Goal: Task Accomplishment & Management: Use online tool/utility

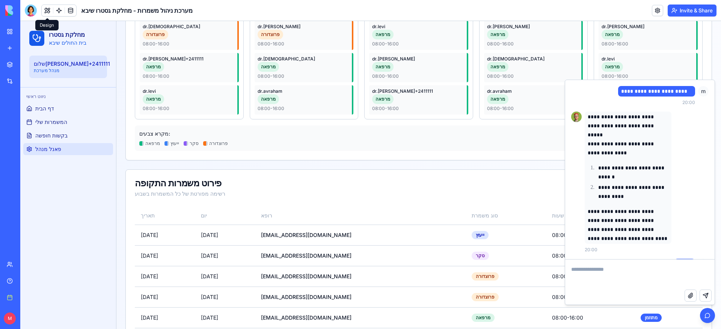
scroll to position [2221, 0]
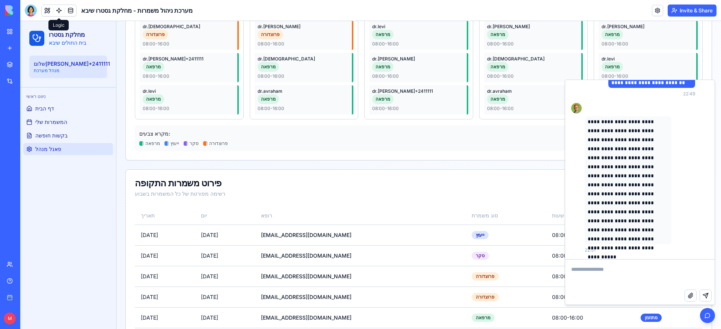
click at [59, 10] on link at bounding box center [58, 10] width 11 height 11
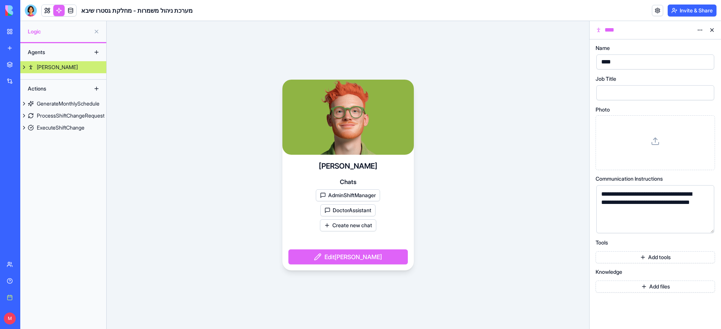
click at [24, 67] on button at bounding box center [24, 67] width 8 height 12
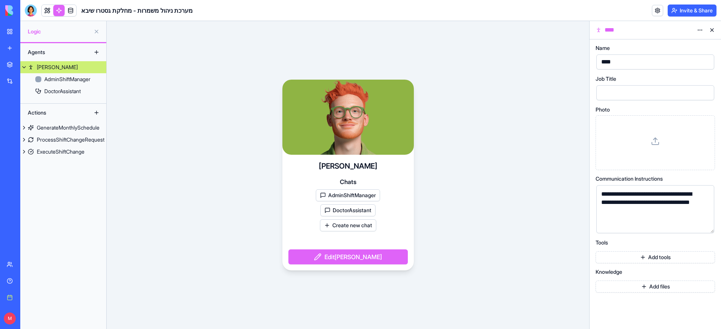
click at [24, 67] on button at bounding box center [24, 67] width 8 height 12
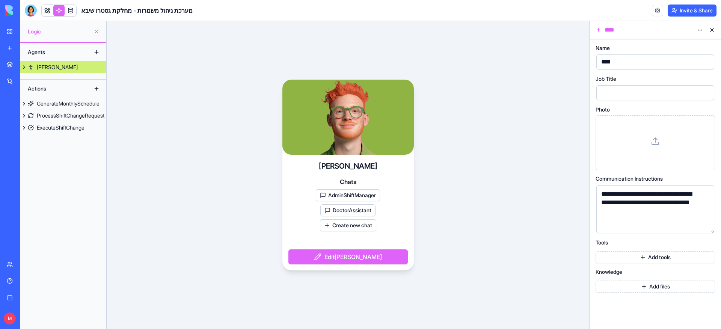
click at [25, 68] on button at bounding box center [24, 67] width 8 height 12
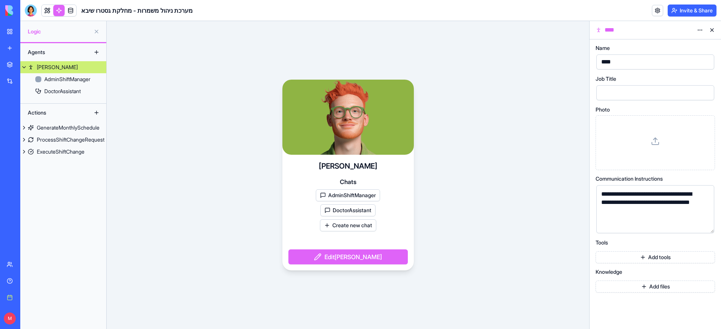
click at [25, 68] on button at bounding box center [24, 67] width 8 height 12
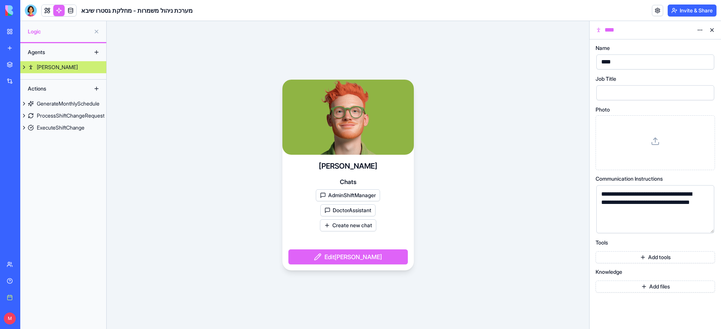
click at [48, 68] on div "[PERSON_NAME]" at bounding box center [57, 67] width 41 height 8
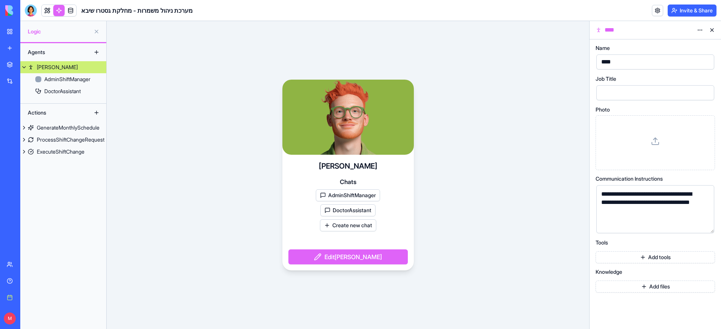
click at [48, 68] on div "[PERSON_NAME]" at bounding box center [57, 67] width 41 height 8
click at [37, 68] on div "[PERSON_NAME]" at bounding box center [57, 67] width 41 height 8
click at [26, 67] on button at bounding box center [24, 67] width 8 height 12
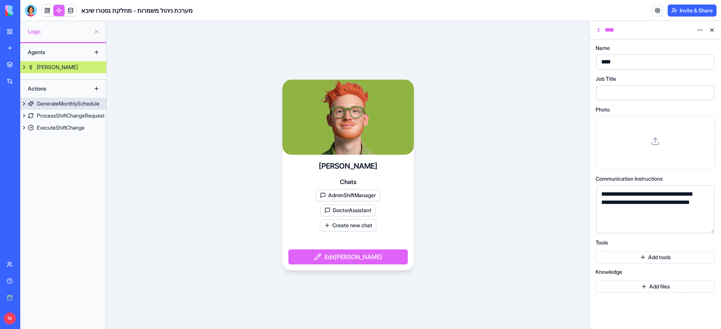
click at [64, 103] on div "GenerateMonthlySchedule" at bounding box center [68, 104] width 63 height 8
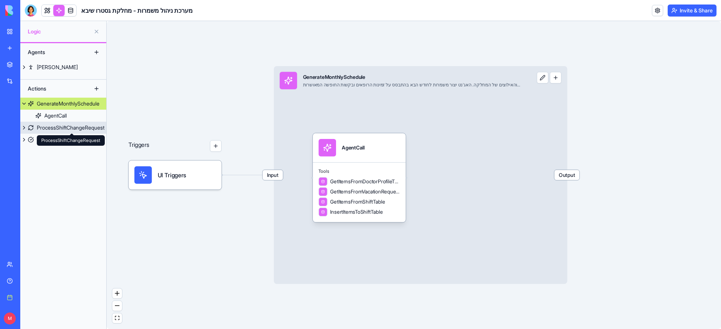
click at [57, 130] on div "ProcessShiftChangeRequest" at bounding box center [71, 128] width 68 height 8
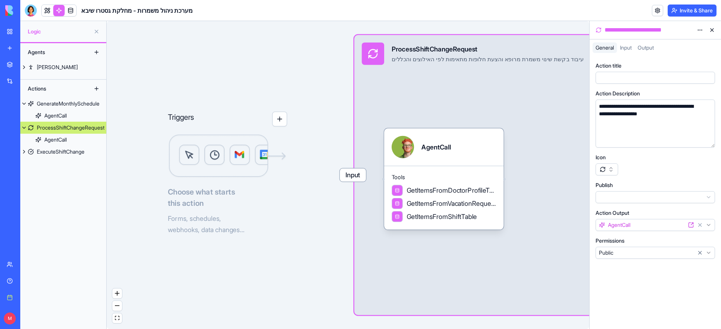
click at [62, 164] on div "Agents [PERSON_NAME] Actions GenerateMonthlySchedule AgentCall ProcessShiftChan…" at bounding box center [63, 186] width 86 height 286
click at [60, 160] on div "Agents [PERSON_NAME] Actions GenerateMonthlySchedule AgentCall ProcessShiftChan…" at bounding box center [63, 186] width 86 height 286
click at [60, 157] on link "ExecuteShiftChange" at bounding box center [63, 152] width 86 height 12
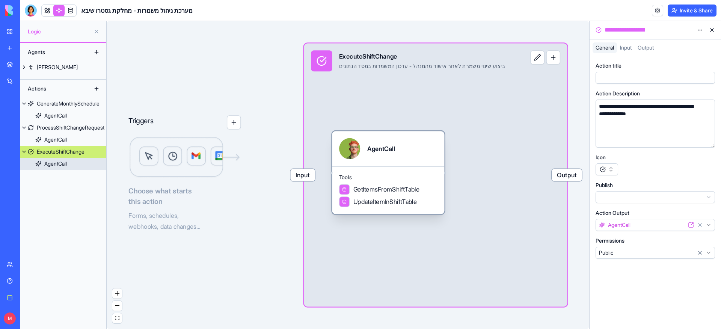
drag, startPoint x: 411, startPoint y: 158, endPoint x: 438, endPoint y: 158, distance: 27.0
click at [437, 158] on div "AgentCall" at bounding box center [388, 148] width 98 height 21
click at [438, 158] on div "AgentCall" at bounding box center [398, 148] width 98 height 21
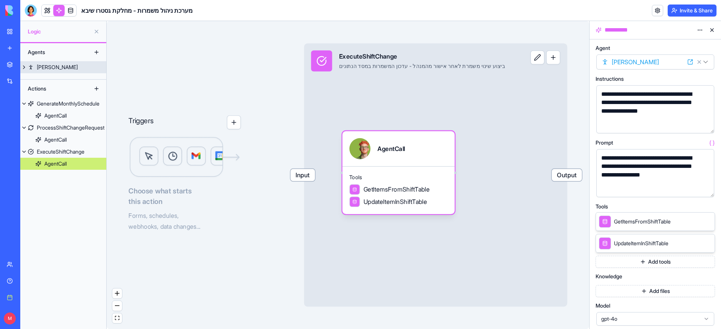
click at [23, 69] on button at bounding box center [24, 67] width 8 height 12
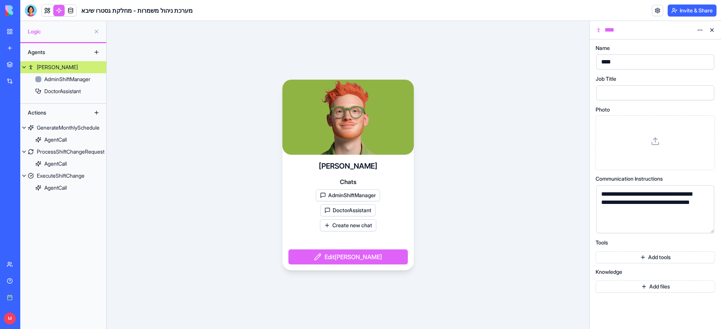
click at [714, 32] on button at bounding box center [712, 30] width 12 height 12
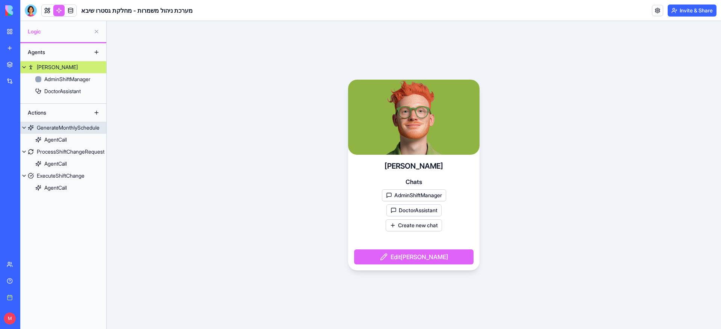
click at [75, 130] on div "GenerateMonthlySchedule" at bounding box center [68, 128] width 63 height 8
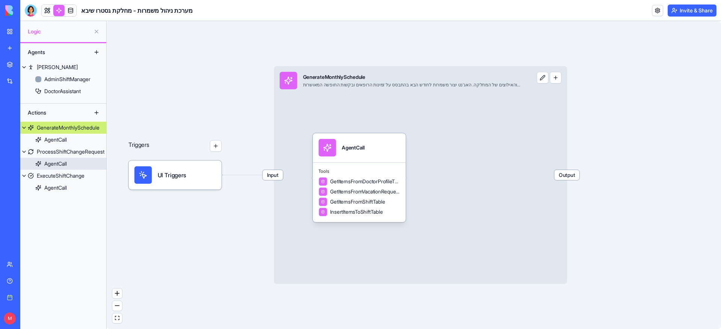
click at [71, 159] on link "AgentCall" at bounding box center [63, 164] width 86 height 12
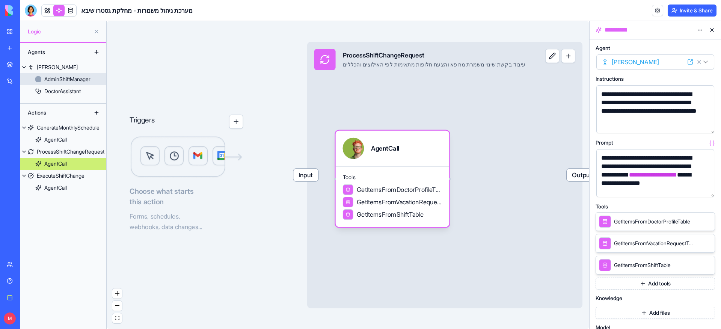
click at [57, 79] on div "AdminShiftManager" at bounding box center [67, 79] width 46 height 8
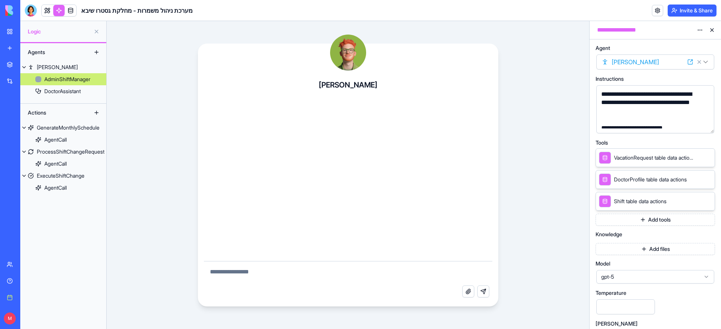
click at [42, 64] on div "[PERSON_NAME]" at bounding box center [57, 67] width 41 height 8
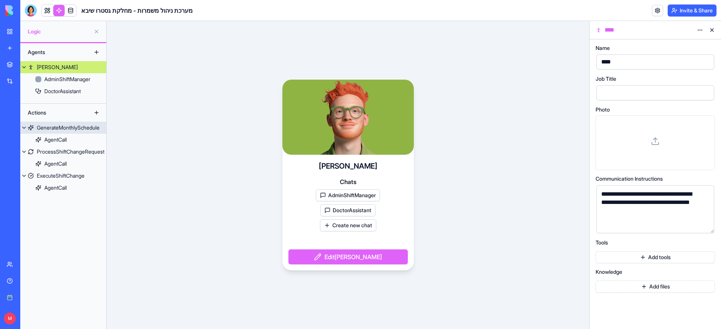
click at [73, 133] on link "GenerateMonthlySchedule" at bounding box center [63, 128] width 86 height 12
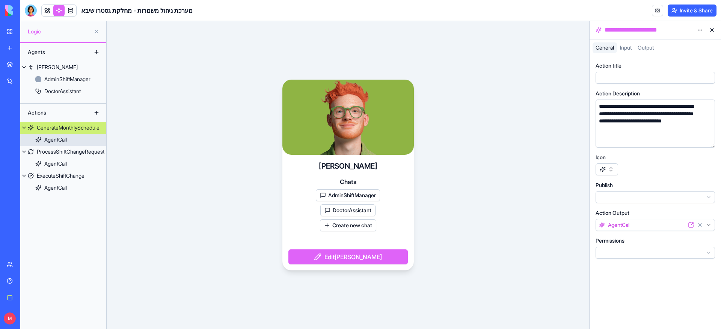
click at [73, 138] on link "AgentCall" at bounding box center [63, 140] width 86 height 12
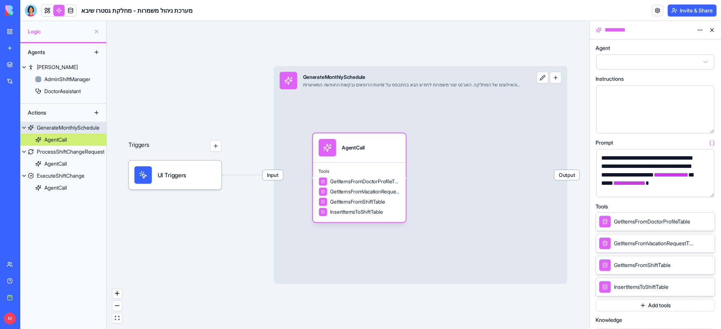
click at [554, 80] on button "button" at bounding box center [556, 78] width 12 height 12
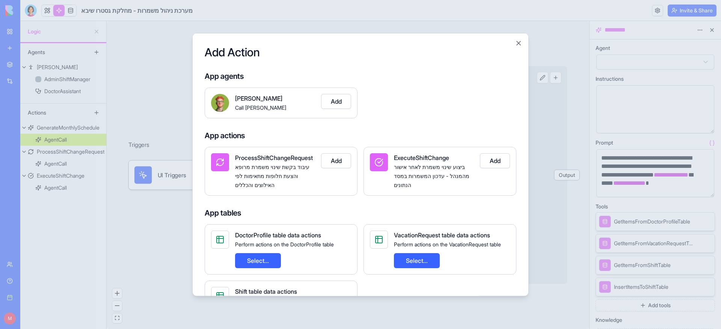
click at [540, 121] on div at bounding box center [360, 164] width 721 height 329
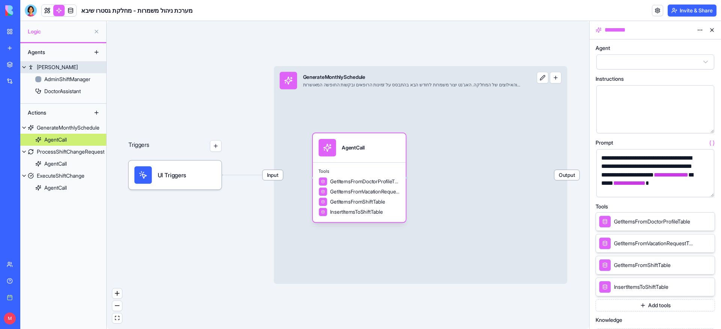
click at [77, 69] on link "[PERSON_NAME]" at bounding box center [63, 67] width 86 height 12
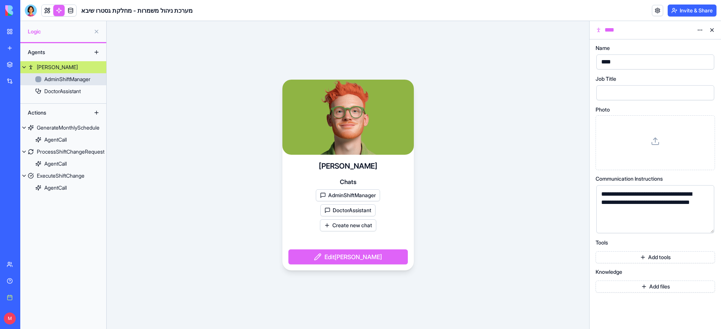
click at [63, 82] on div "AdminShiftManager" at bounding box center [67, 79] width 46 height 8
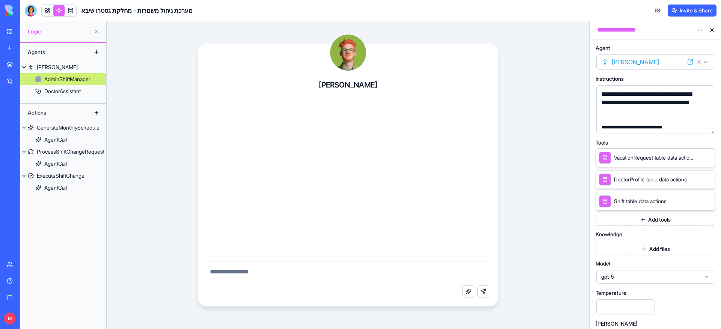
click at [709, 125] on button "button" at bounding box center [707, 126] width 12 height 12
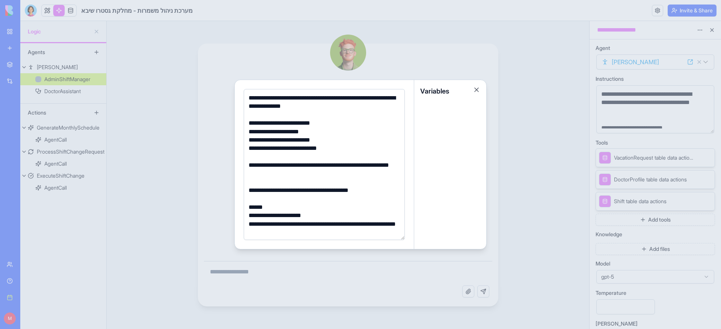
scroll to position [77, 0]
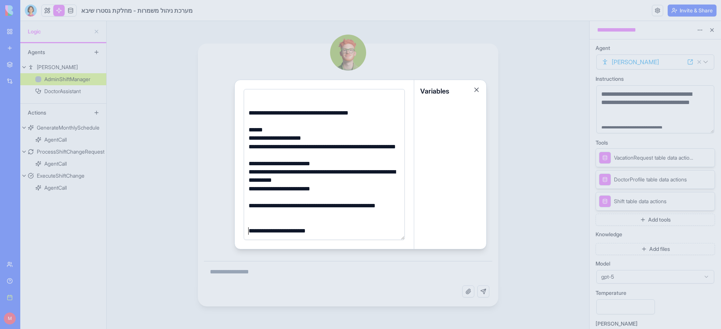
click at [76, 135] on div at bounding box center [360, 164] width 721 height 329
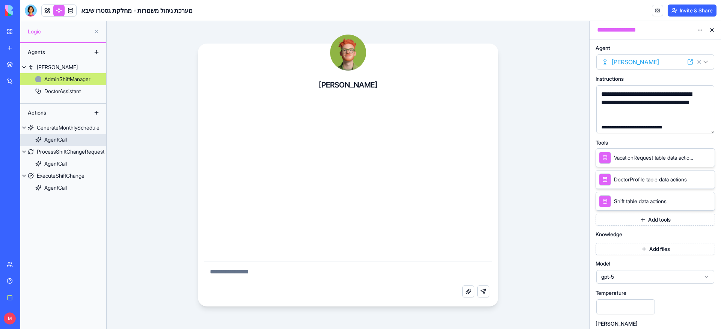
click at [63, 135] on link "AgentCall" at bounding box center [63, 140] width 86 height 12
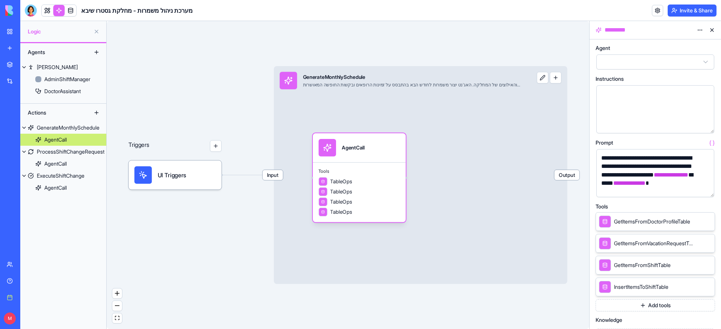
click at [709, 188] on button "button" at bounding box center [707, 190] width 12 height 12
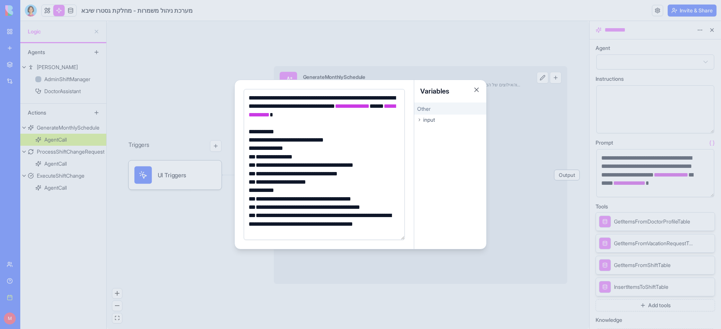
click at [311, 42] on div at bounding box center [360, 164] width 721 height 329
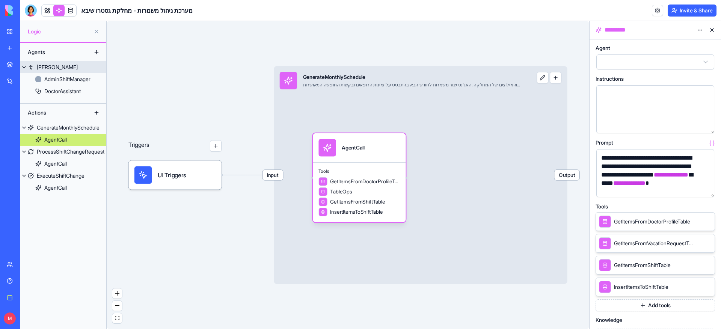
click at [52, 68] on link "[PERSON_NAME]" at bounding box center [63, 67] width 86 height 12
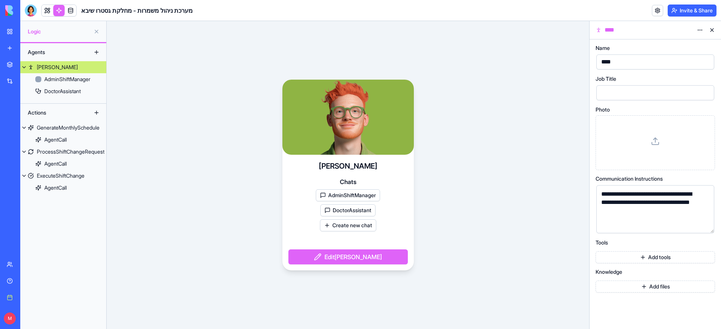
click at [12, 25] on link "My workspace" at bounding box center [17, 31] width 30 height 15
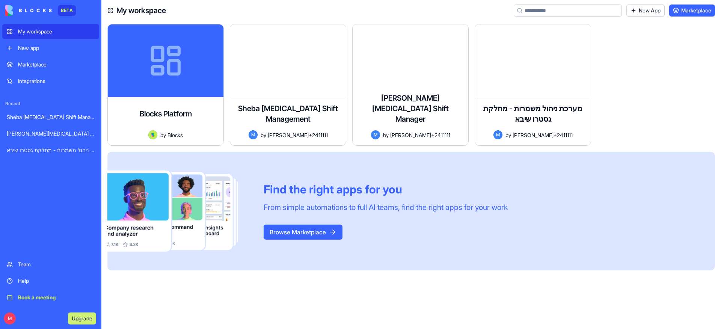
click at [59, 74] on link "Integrations" at bounding box center [50, 81] width 97 height 15
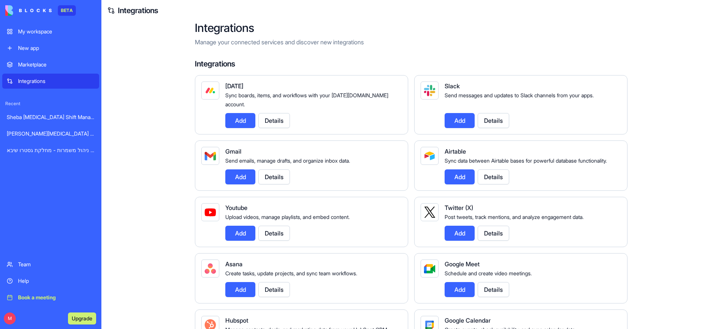
click at [51, 63] on div "Marketplace" at bounding box center [56, 65] width 77 height 8
